Goal: Information Seeking & Learning: Learn about a topic

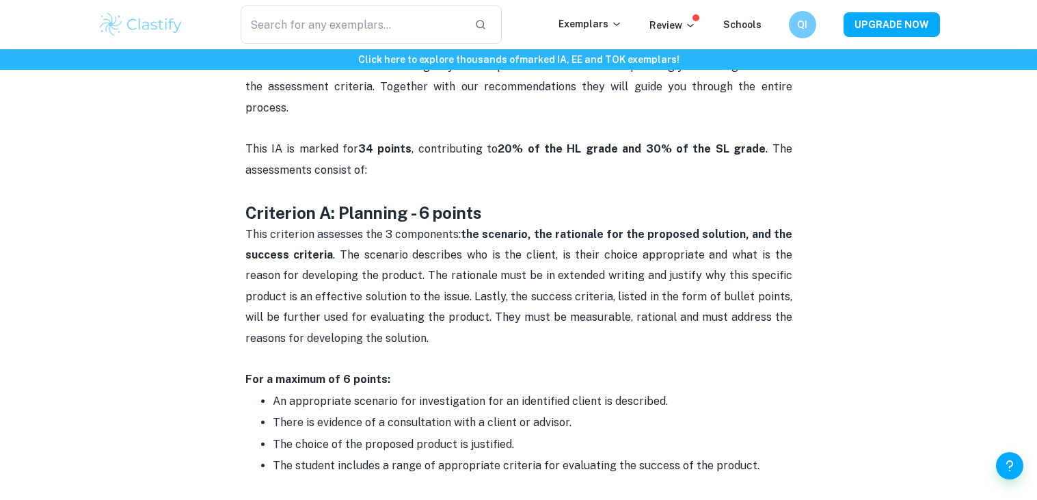
scroll to position [566, 0]
drag, startPoint x: 318, startPoint y: 189, endPoint x: 373, endPoint y: 183, distance: 55.1
click at [362, 204] on strong "Criterion A: Planning - 6 points" at bounding box center [363, 213] width 237 height 19
drag, startPoint x: 455, startPoint y: 214, endPoint x: 473, endPoint y: 214, distance: 17.8
click at [473, 228] on span "This criterion assesses the 3 components: the scenario, the rationale for the p…" at bounding box center [520, 286] width 550 height 117
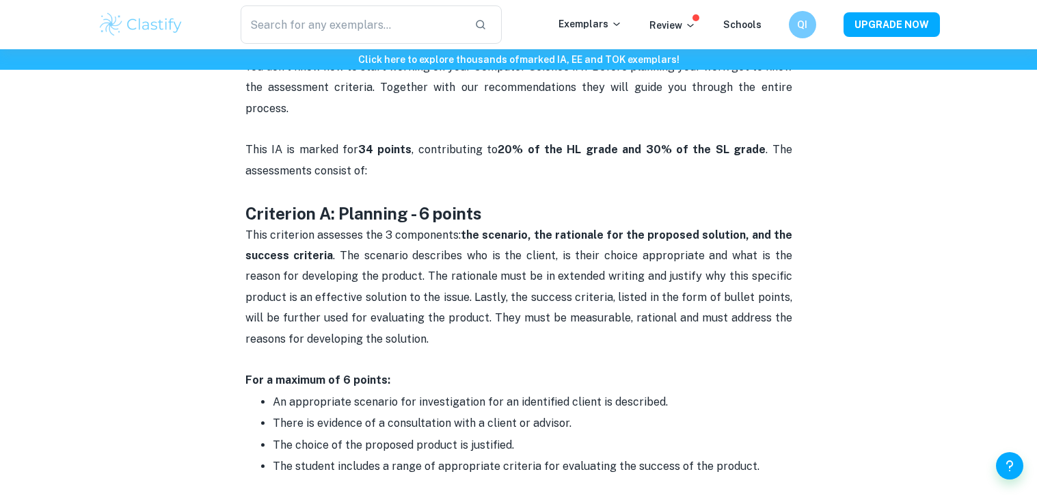
click at [654, 225] on p "This criterion assesses the 3 components: the scenario, the rationale for the p…" at bounding box center [518, 298] width 547 height 146
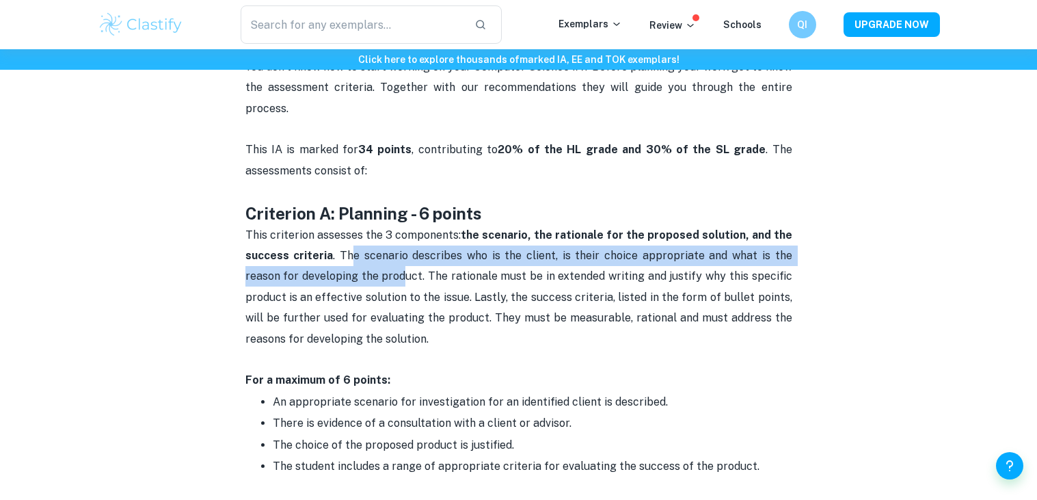
drag, startPoint x: 347, startPoint y: 239, endPoint x: 364, endPoint y: 261, distance: 27.2
click at [364, 261] on span "This criterion assesses the 3 components: the scenario, the rationale for the p…" at bounding box center [520, 286] width 550 height 117
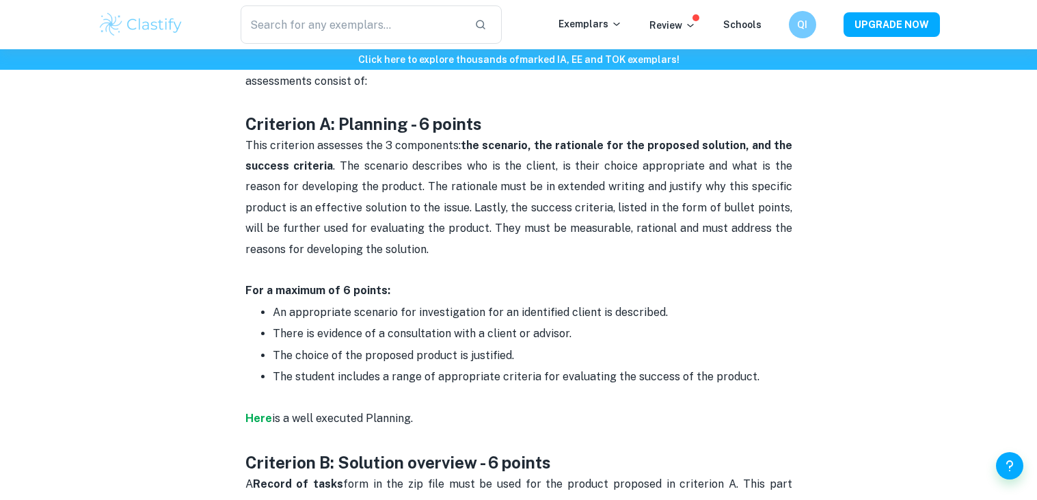
scroll to position [680, 0]
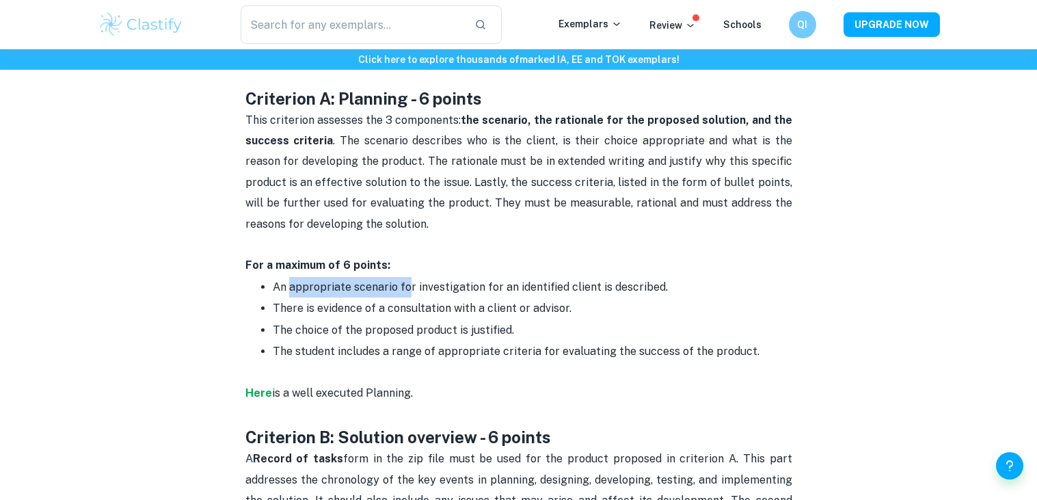
drag, startPoint x: 289, startPoint y: 265, endPoint x: 405, endPoint y: 266, distance: 116.3
click at [405, 280] on span "An appropriate scenario for investigation for an identified client is described." at bounding box center [470, 286] width 395 height 13
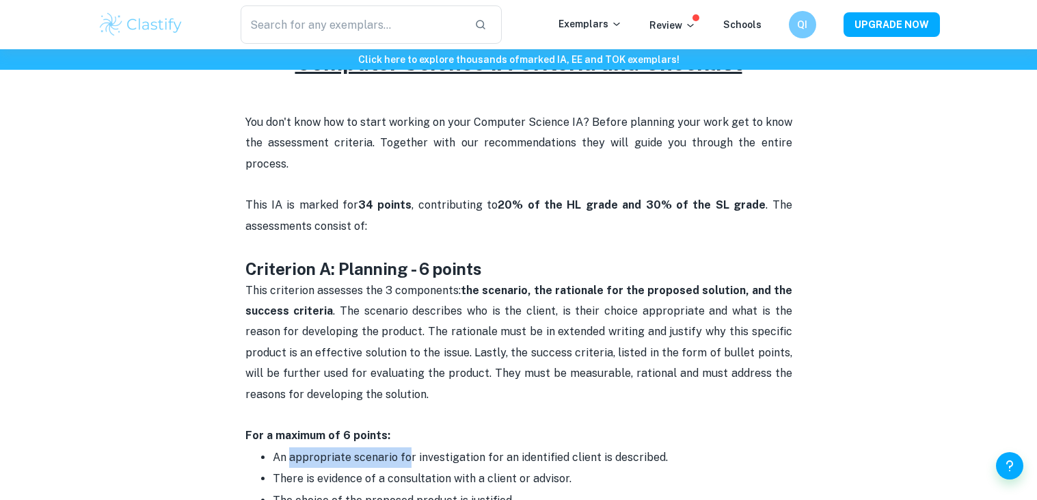
scroll to position [524, 0]
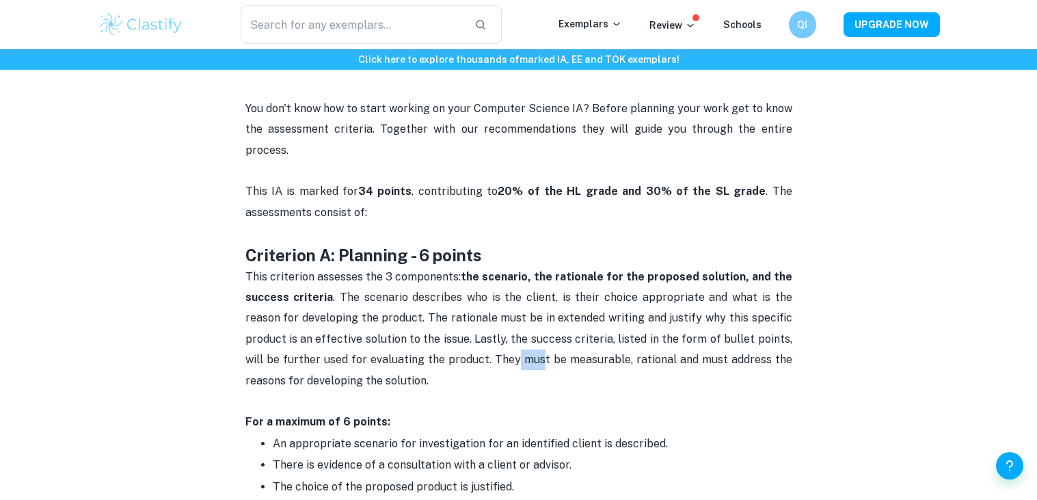
drag, startPoint x: 478, startPoint y: 343, endPoint x: 560, endPoint y: 348, distance: 82.2
click at [560, 348] on p "This criterion assesses the 3 components: the scenario, the rationale for the p…" at bounding box center [518, 340] width 547 height 146
click at [719, 351] on p "This criterion assesses the 3 components: the scenario, the rationale for the p…" at bounding box center [518, 340] width 547 height 146
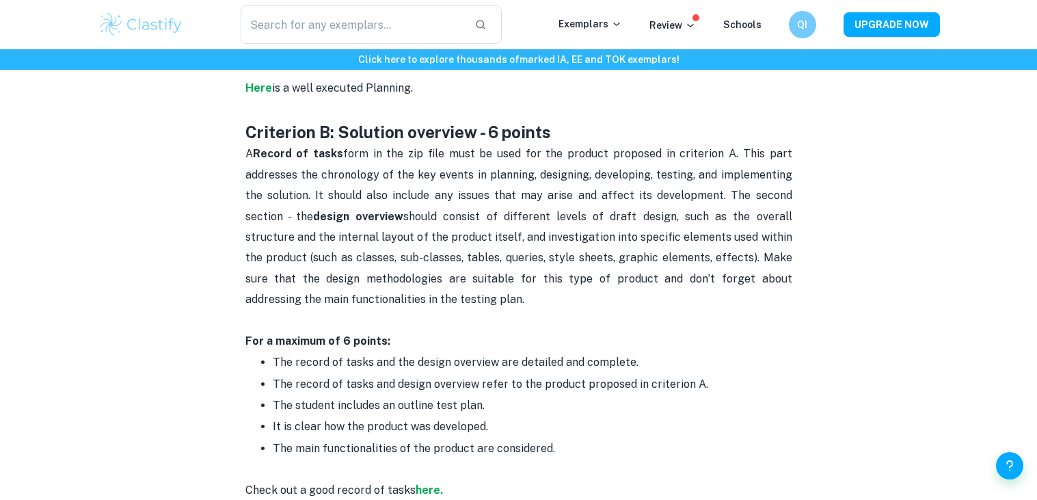
scroll to position [1020, 0]
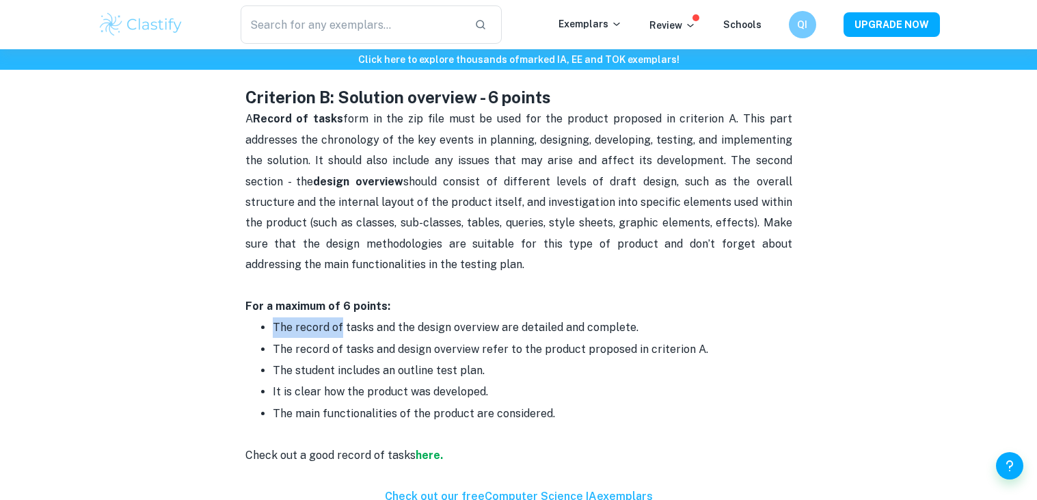
drag, startPoint x: 275, startPoint y: 306, endPoint x: 476, endPoint y: 313, distance: 201.2
click at [431, 317] on p "The record of tasks and the design overview are detailed and complete." at bounding box center [533, 327] width 520 height 21
click at [548, 339] on p "The record of tasks and design overview refer to the product proposed in criter…" at bounding box center [533, 349] width 520 height 21
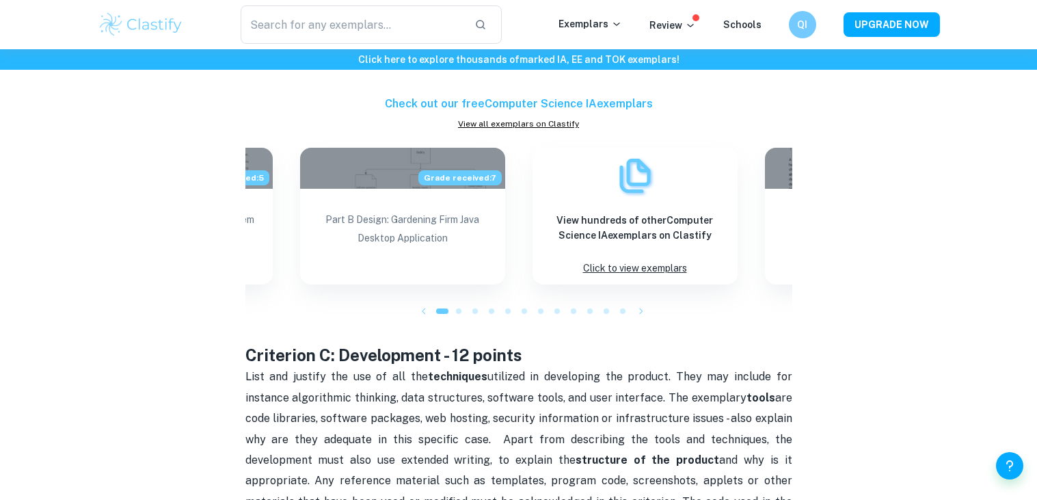
scroll to position [1418, 0]
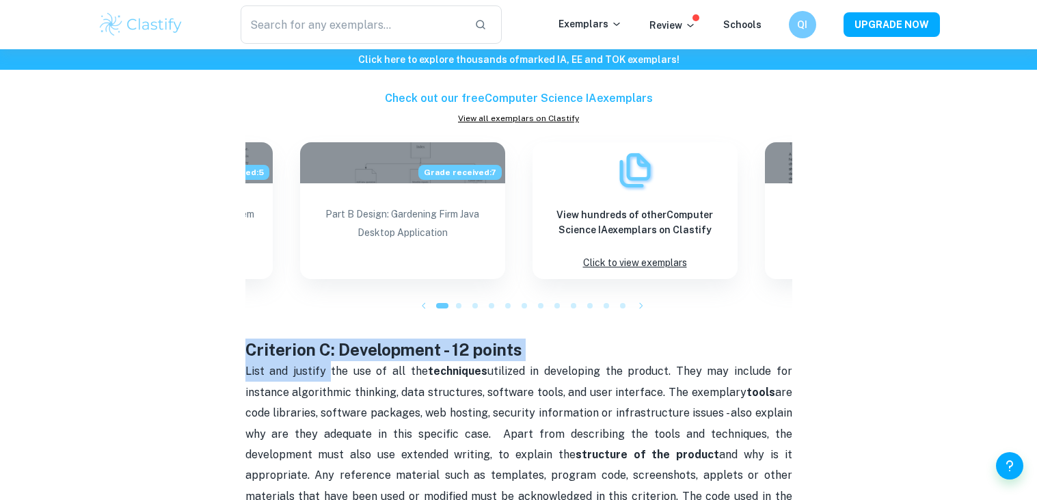
drag, startPoint x: 236, startPoint y: 328, endPoint x: 501, endPoint y: 335, distance: 264.7
click at [435, 335] on div "Computer Science IA Criteria and Checklist By [PERSON_NAME] • [DATE] Get feedba…" at bounding box center [519, 85] width 842 height 2797
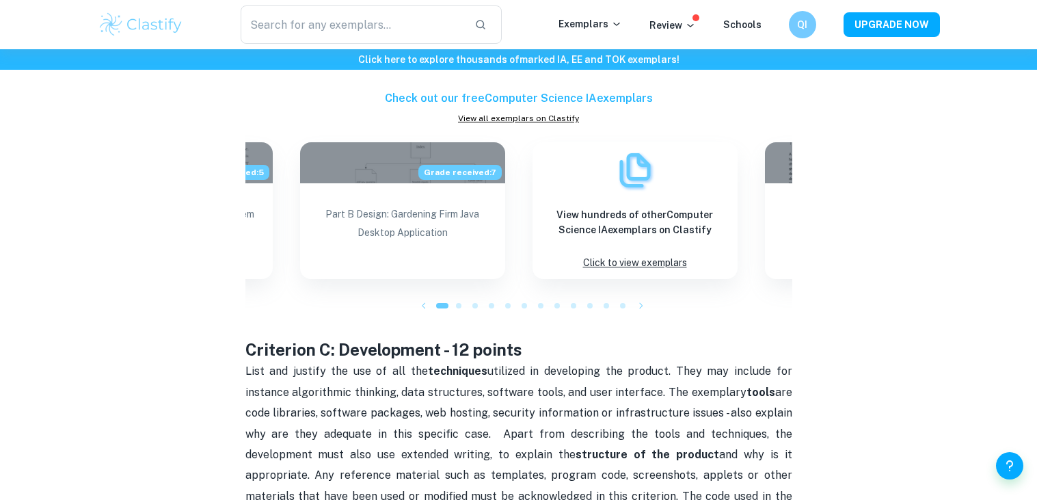
click at [789, 364] on span "List and justify the use of all the techniques utilized in developing the produ…" at bounding box center [520, 443] width 550 height 159
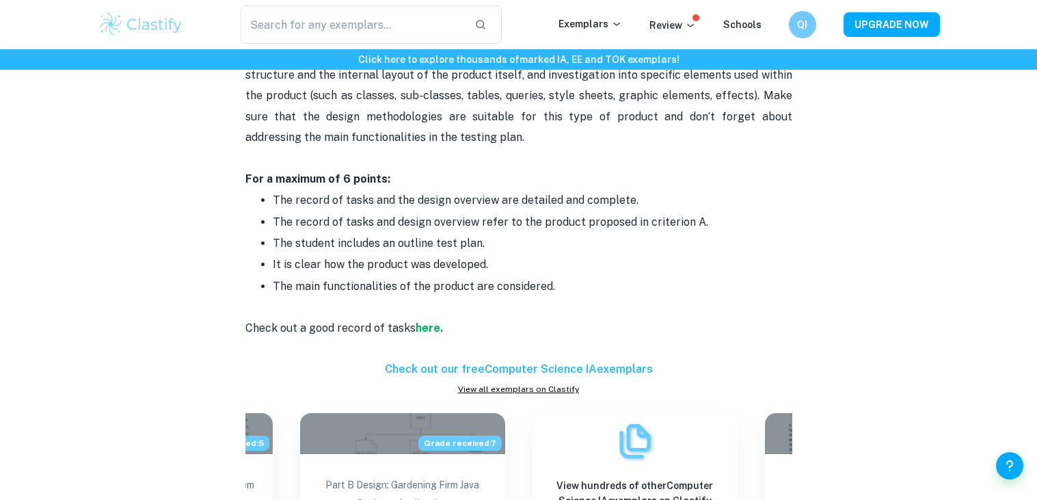
scroll to position [1082, 0]
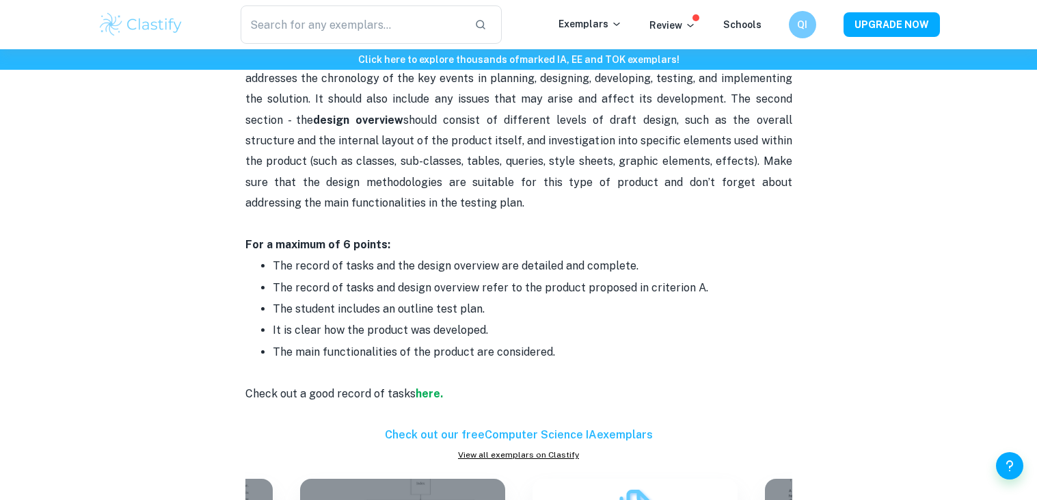
drag, startPoint x: 1026, startPoint y: 204, endPoint x: 1019, endPoint y: 203, distance: 7.6
